Goal: Information Seeking & Learning: Learn about a topic

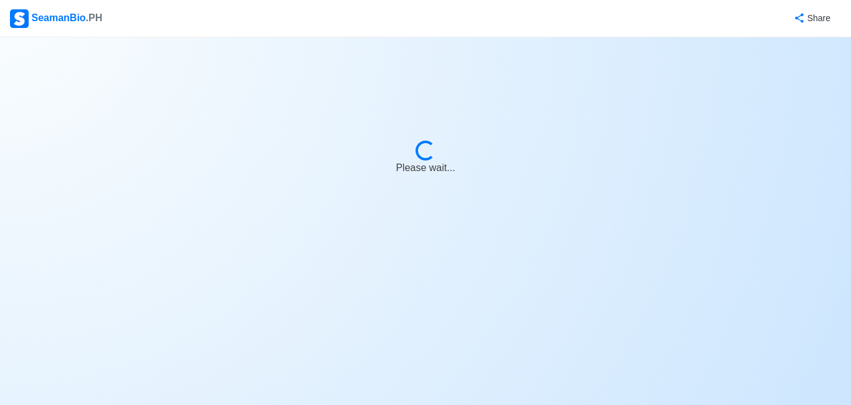
select select "Cadet"
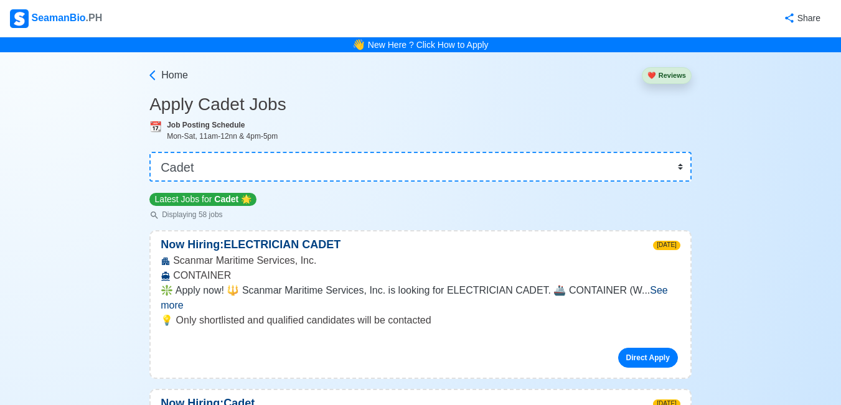
scroll to position [187, 0]
